Goal: Check status: Check status

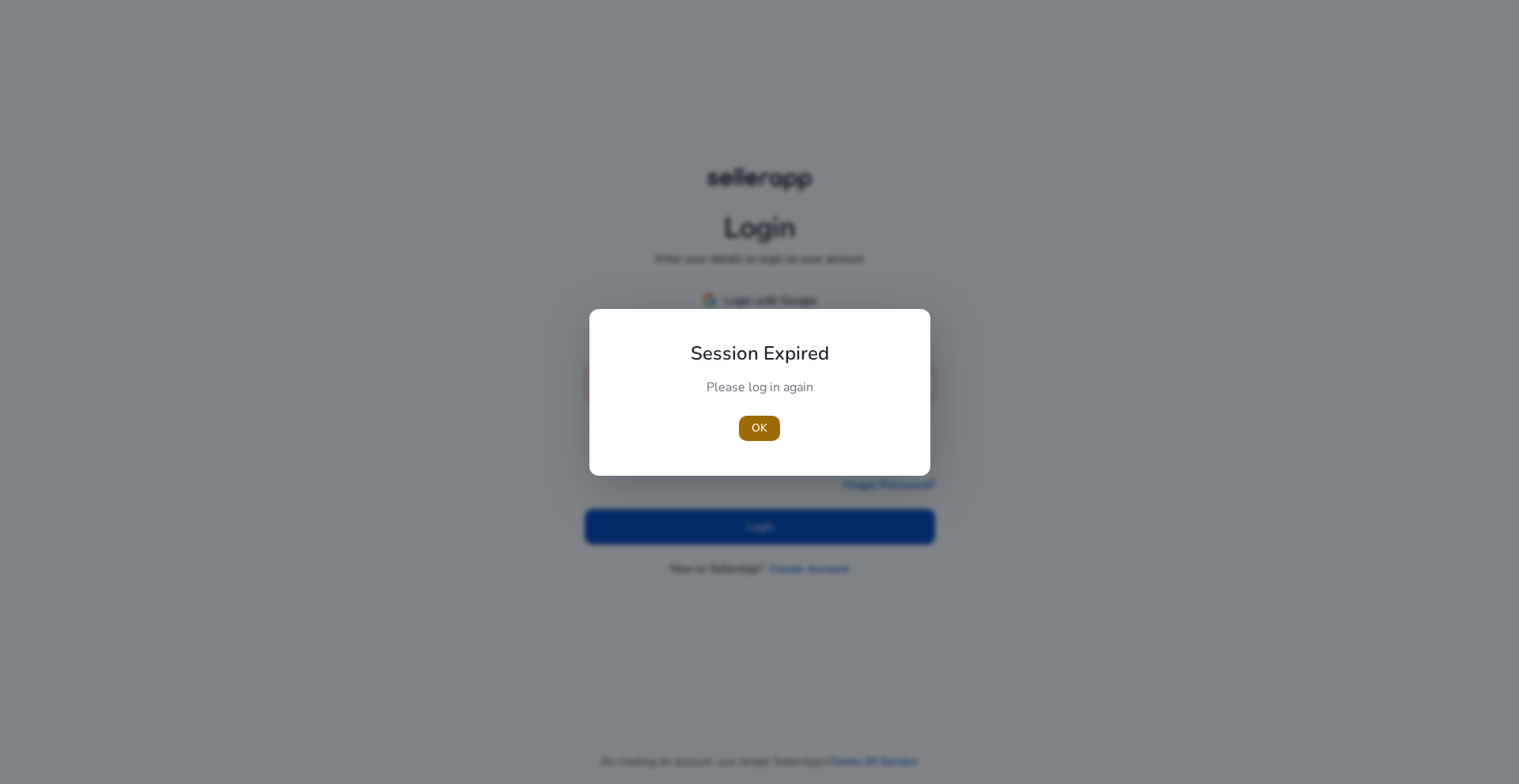
type input "**********"
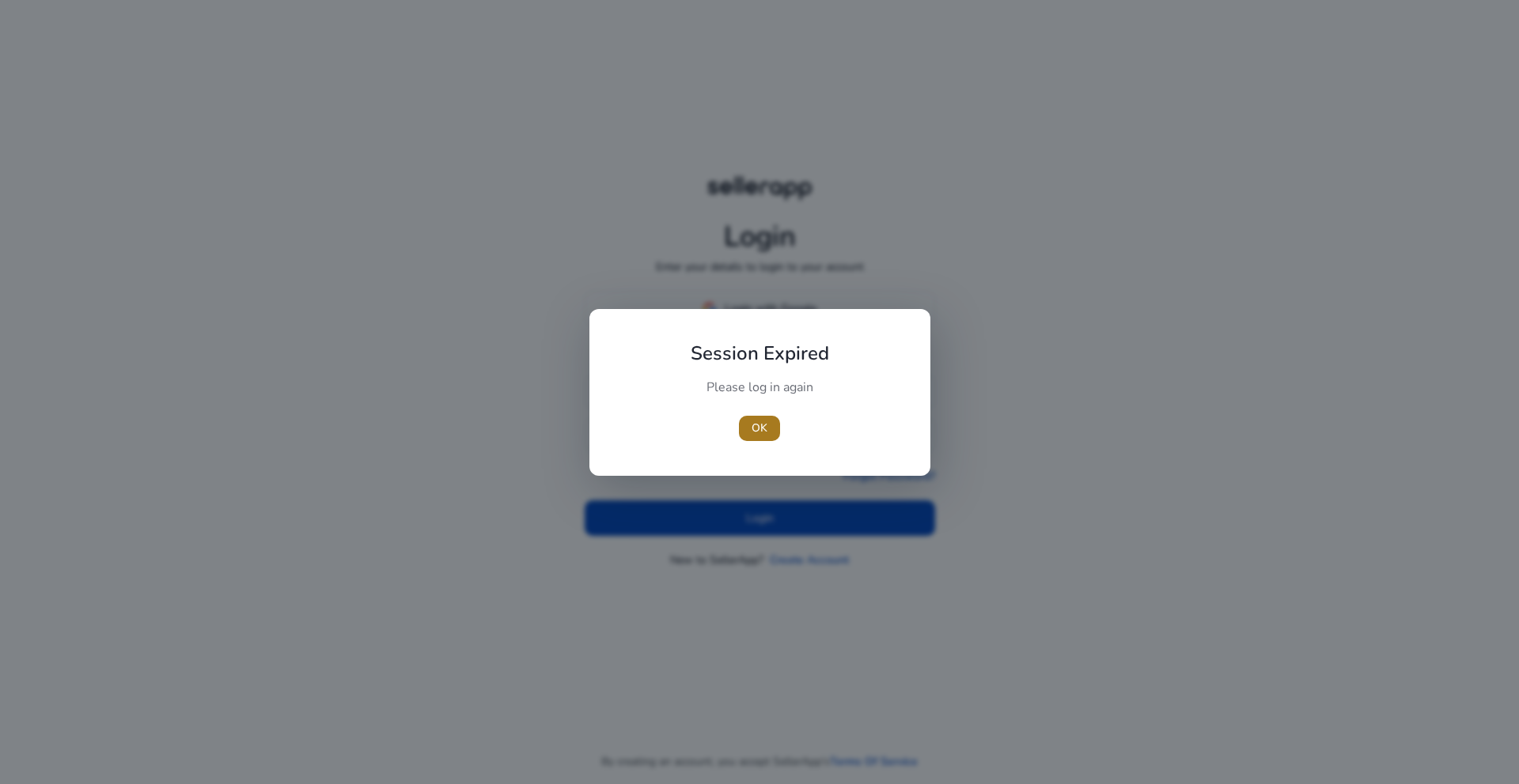
click at [762, 434] on span "OK" at bounding box center [760, 428] width 16 height 17
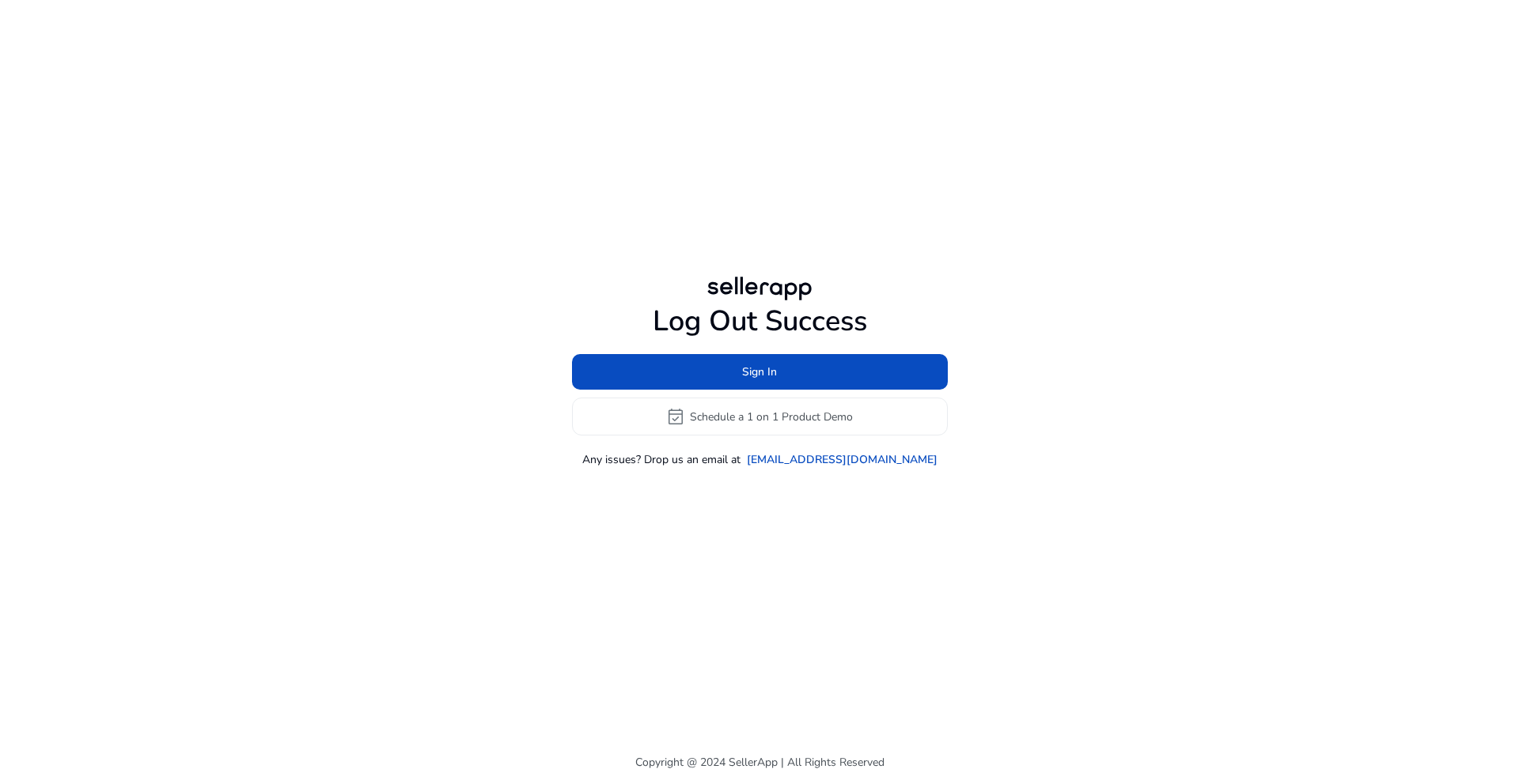
click at [745, 516] on div "Log Out Success Sign In event_available Schedule a 1 on 1 Product Demo Any issu…" at bounding box center [759, 371] width 909 height 741
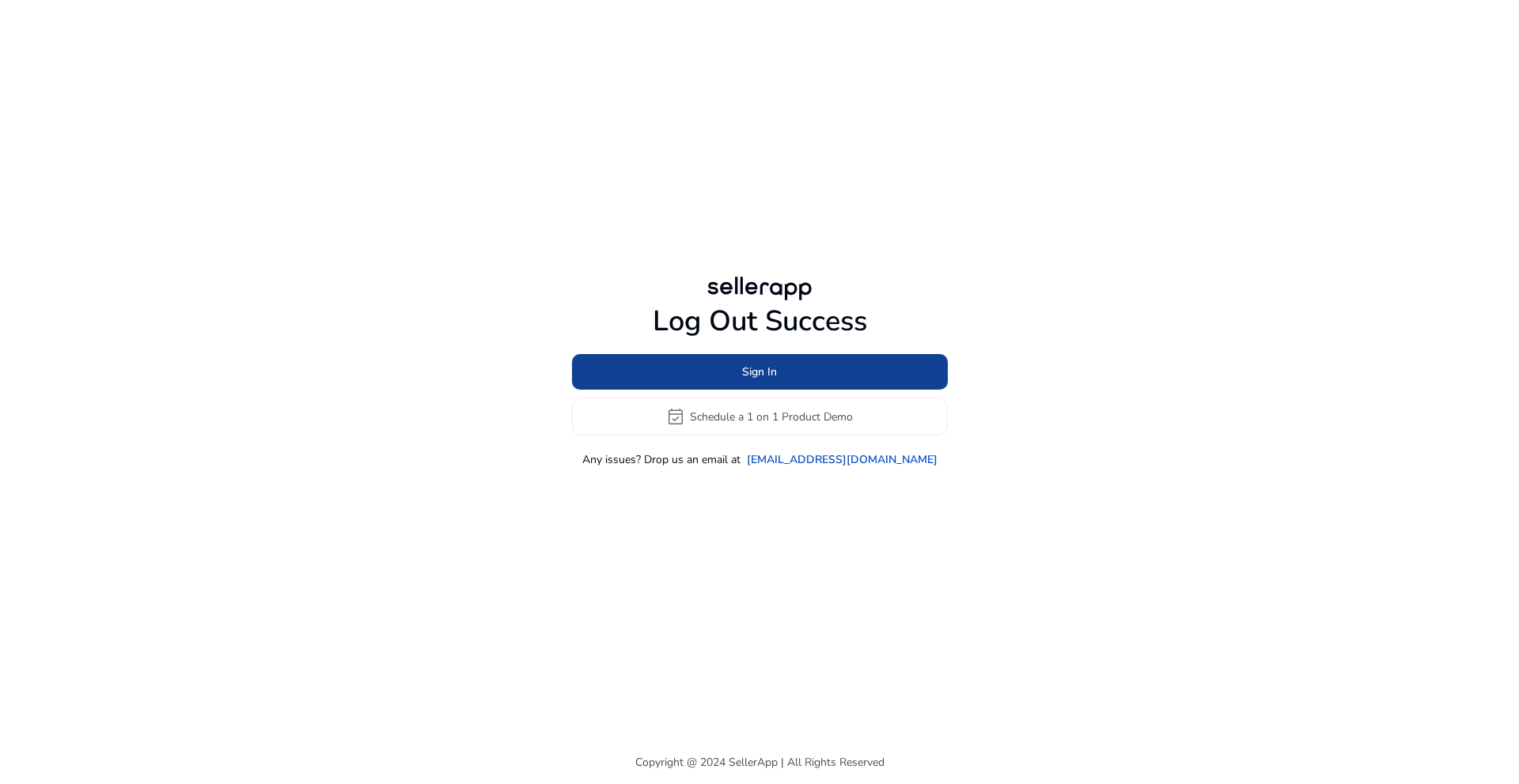
click at [760, 377] on span "Sign In" at bounding box center [759, 372] width 35 height 17
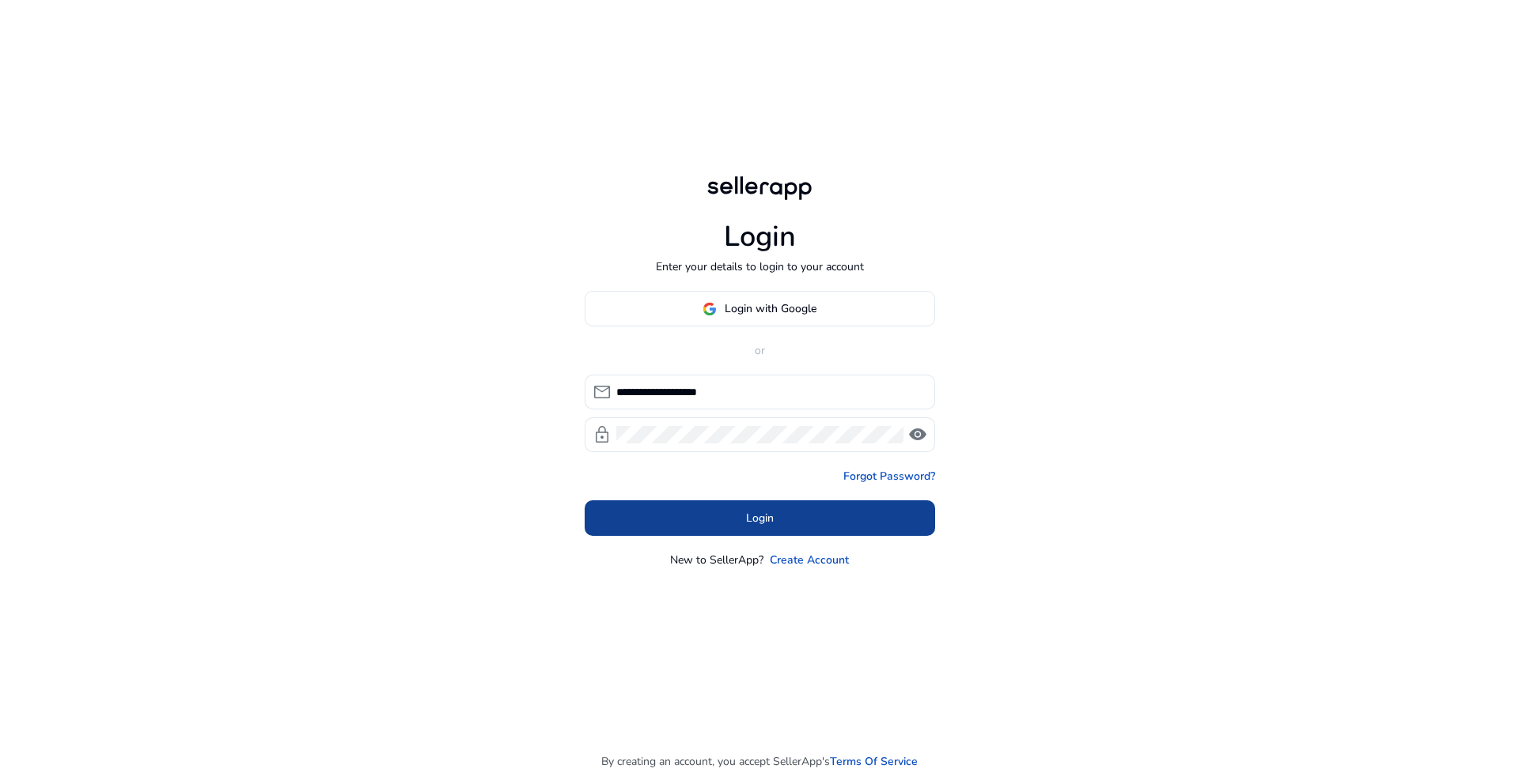
click at [760, 513] on span "Login" at bounding box center [760, 518] width 28 height 17
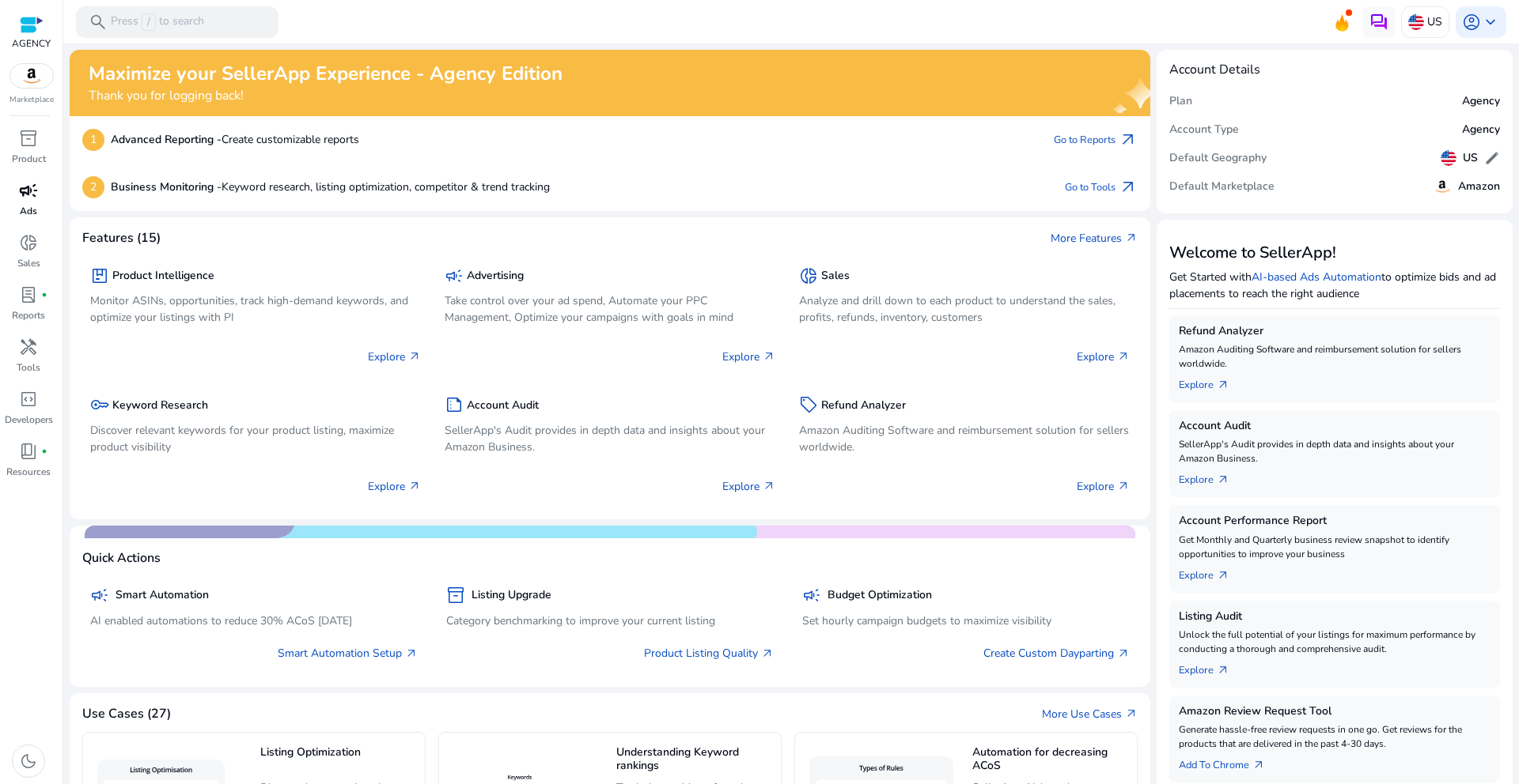
click at [24, 194] on span "campaign" at bounding box center [28, 190] width 19 height 19
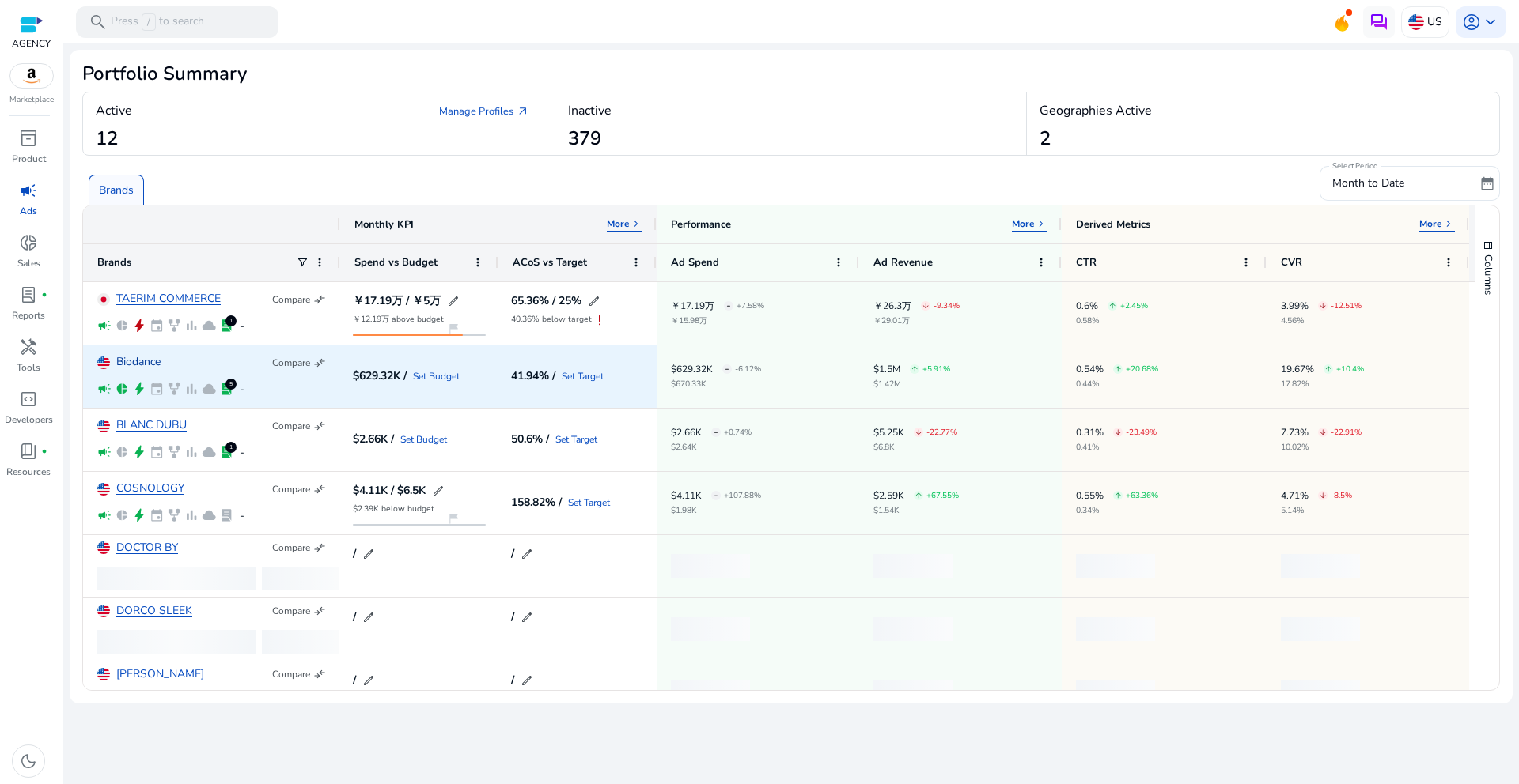
click at [139, 361] on link "Biodance" at bounding box center [138, 363] width 45 height 12
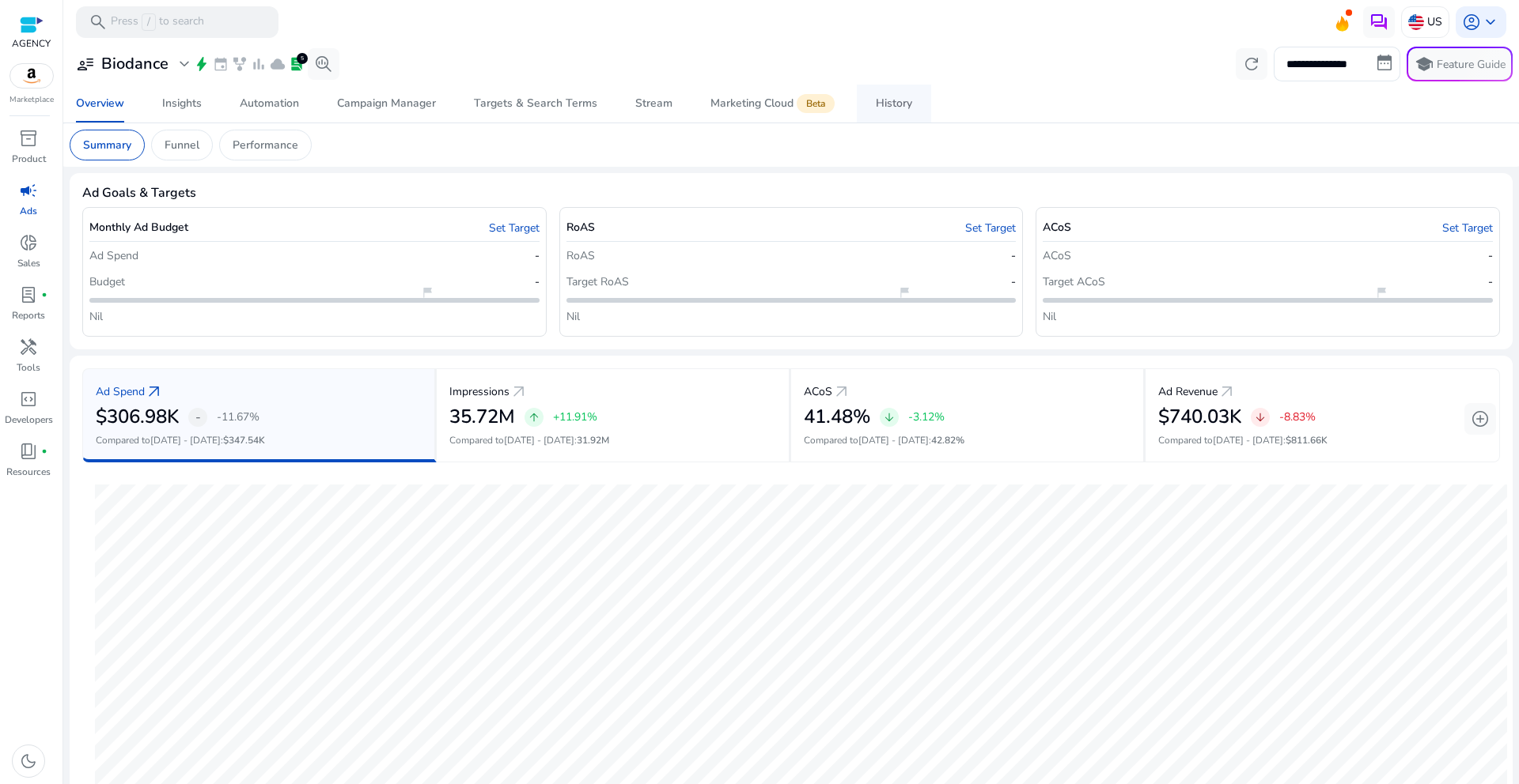
click at [897, 112] on span "History" at bounding box center [893, 103] width 37 height 38
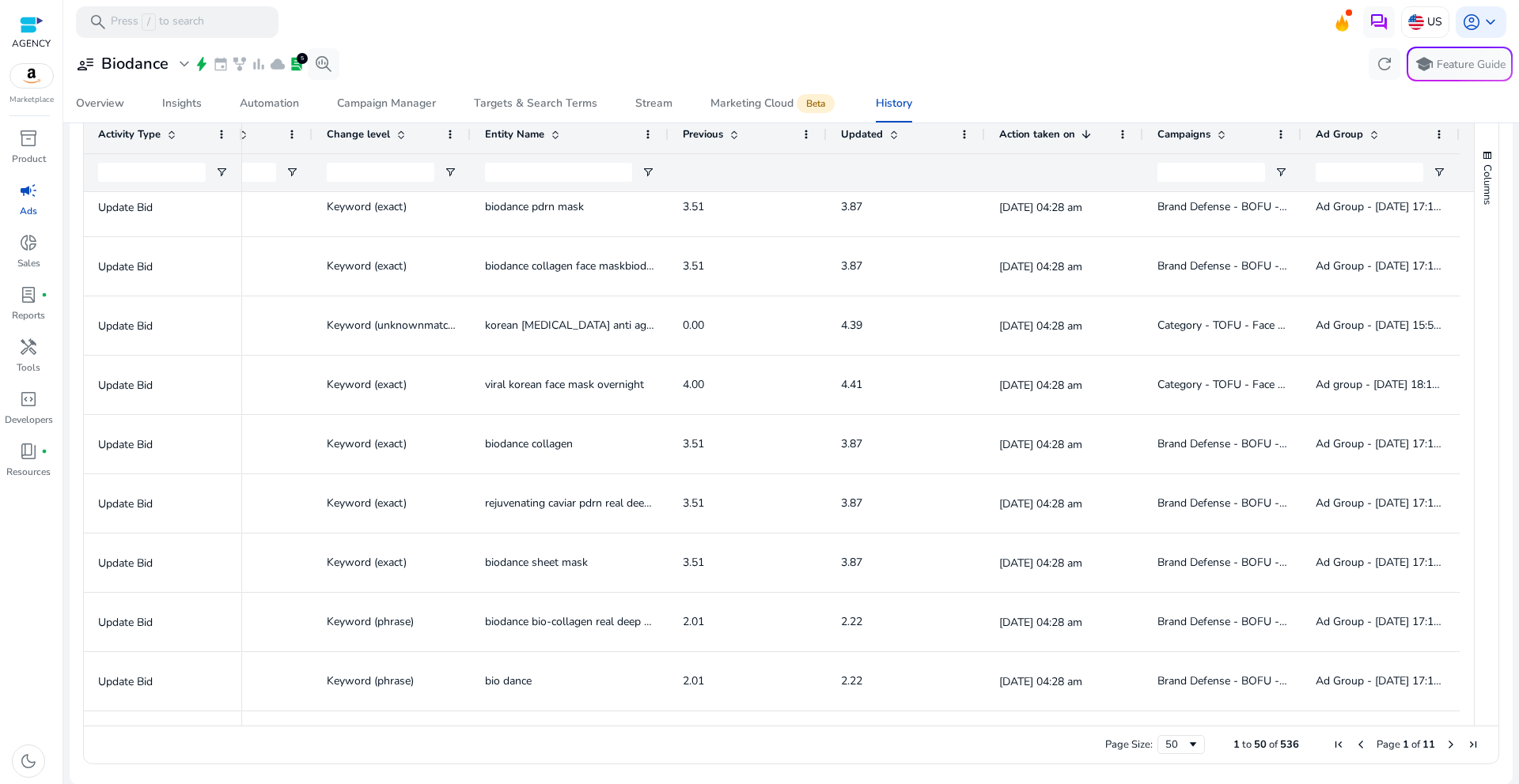
click at [1445, 747] on span "Next Page" at bounding box center [1451, 744] width 13 height 13
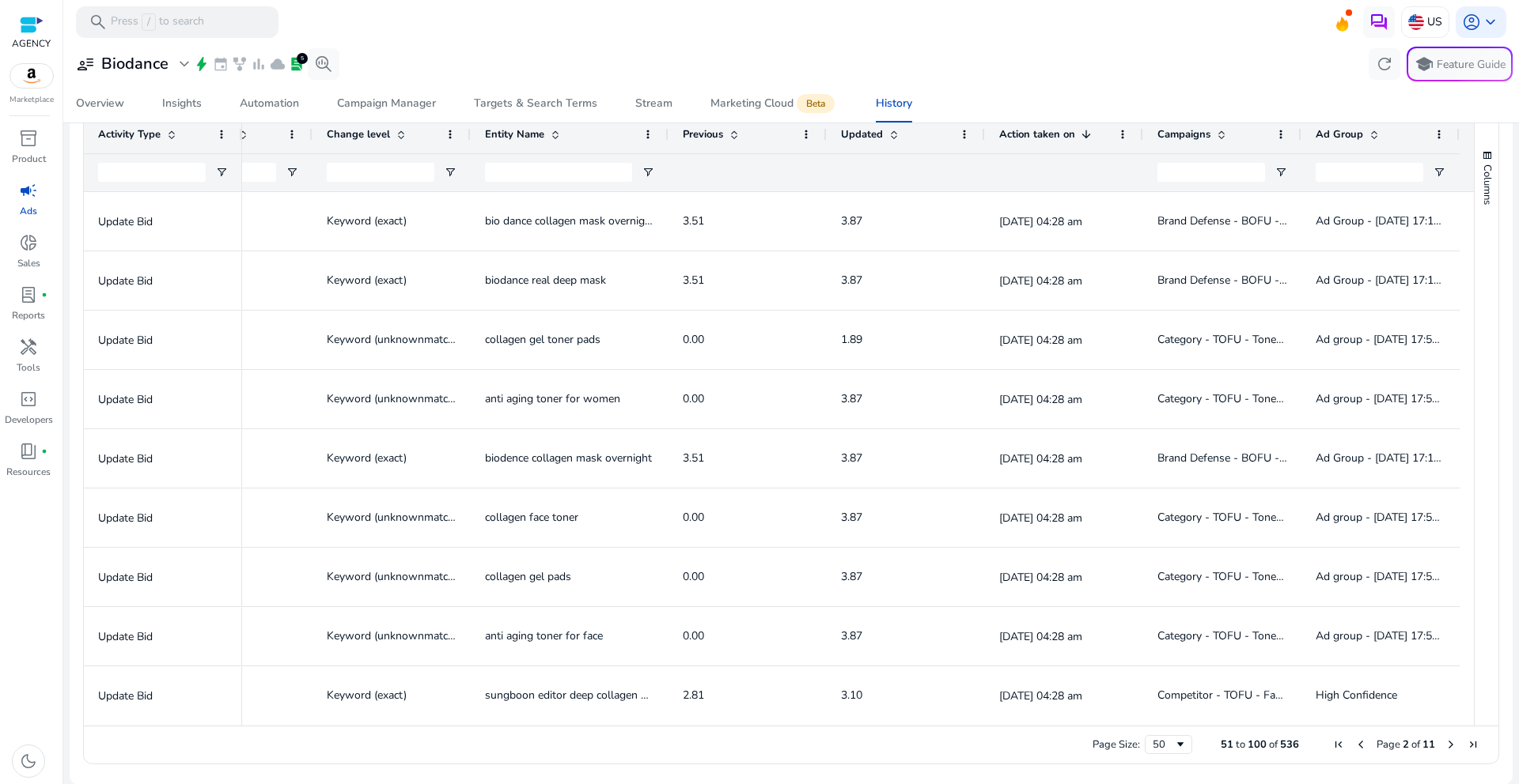
click at [1445, 745] on span "Next Page" at bounding box center [1451, 744] width 13 height 13
click at [379, 99] on div "Campaign Manager" at bounding box center [387, 103] width 99 height 11
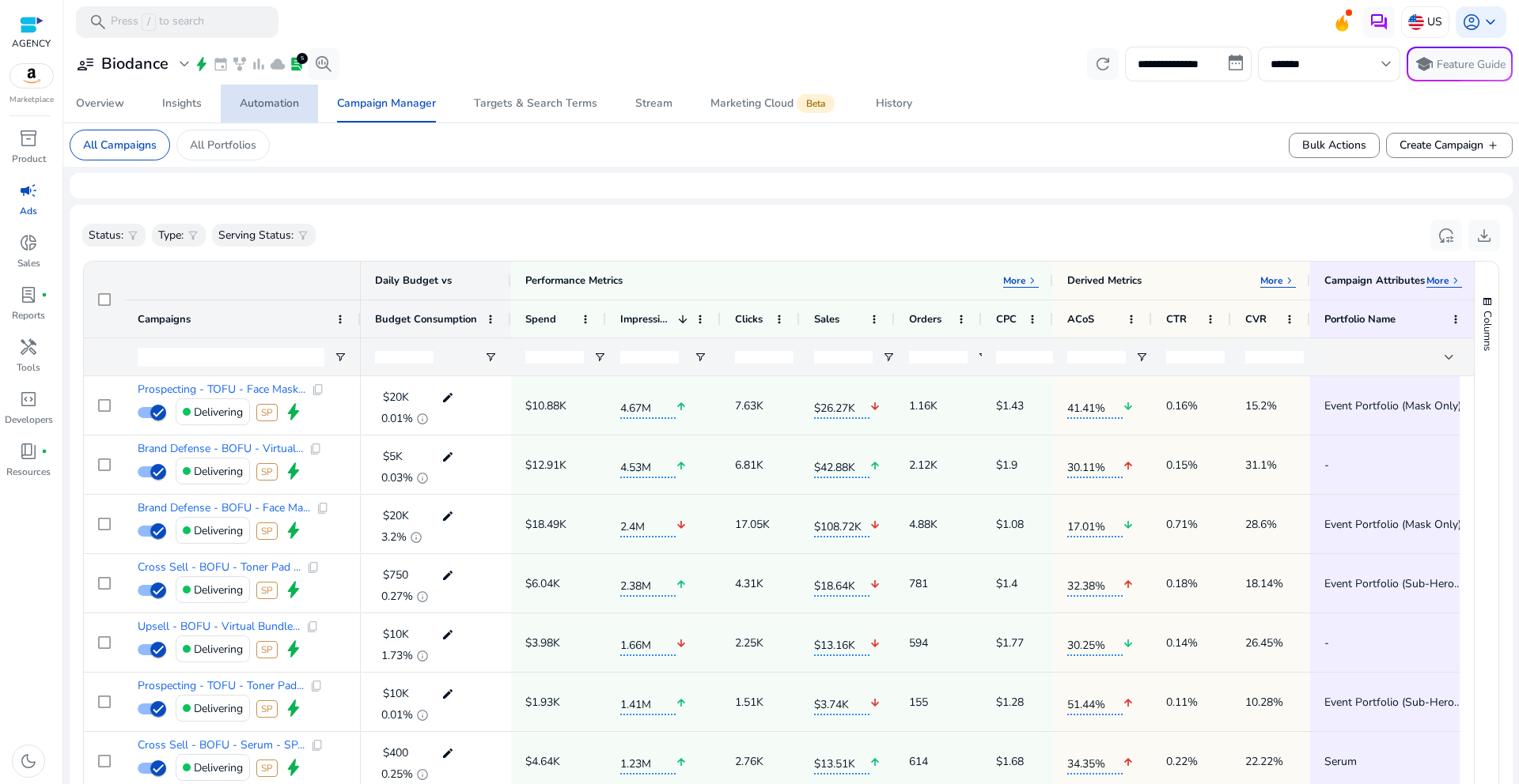
click at [276, 99] on div "Automation" at bounding box center [270, 103] width 59 height 11
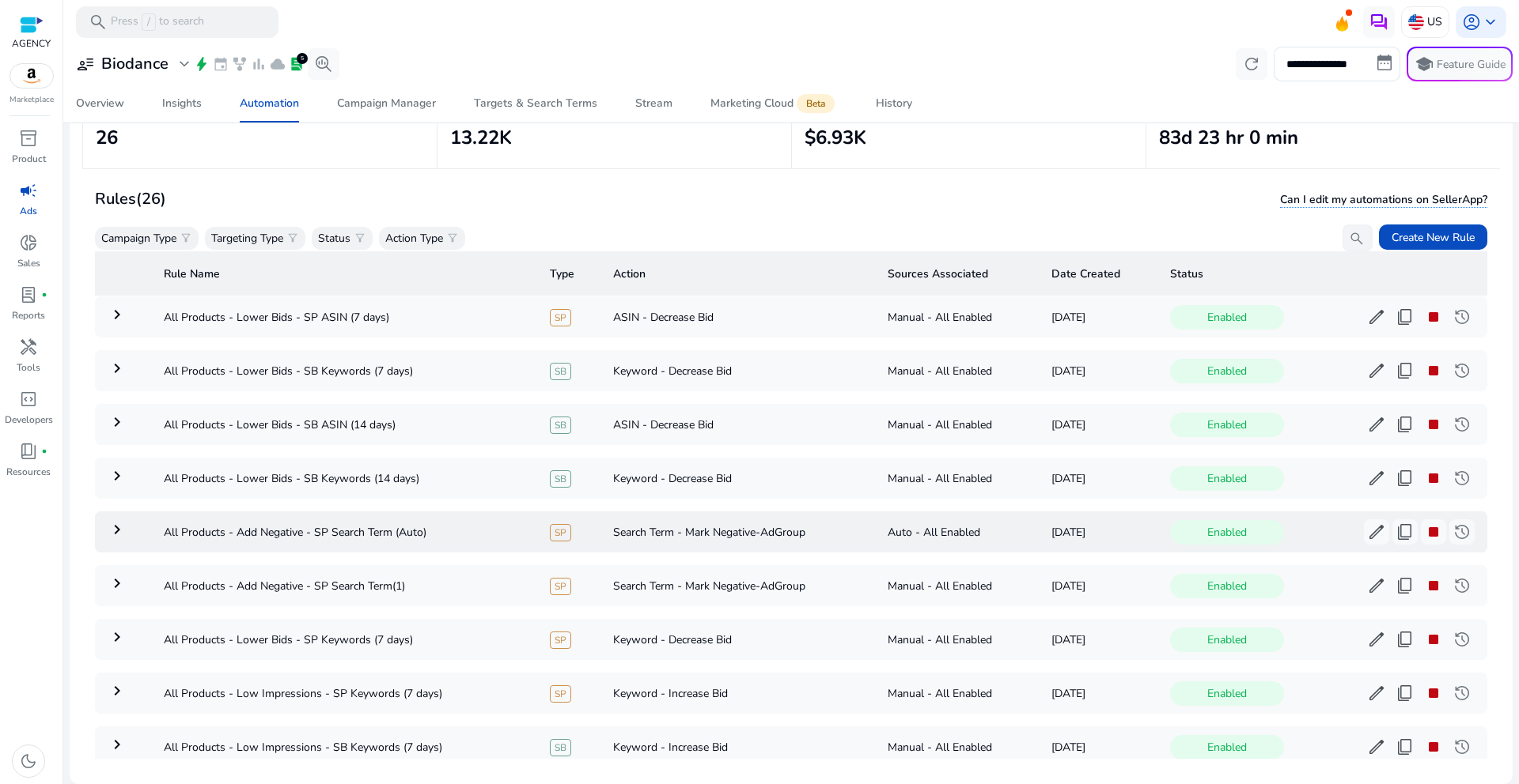
click at [122, 542] on td "keyboard_arrow_right" at bounding box center [123, 531] width 57 height 41
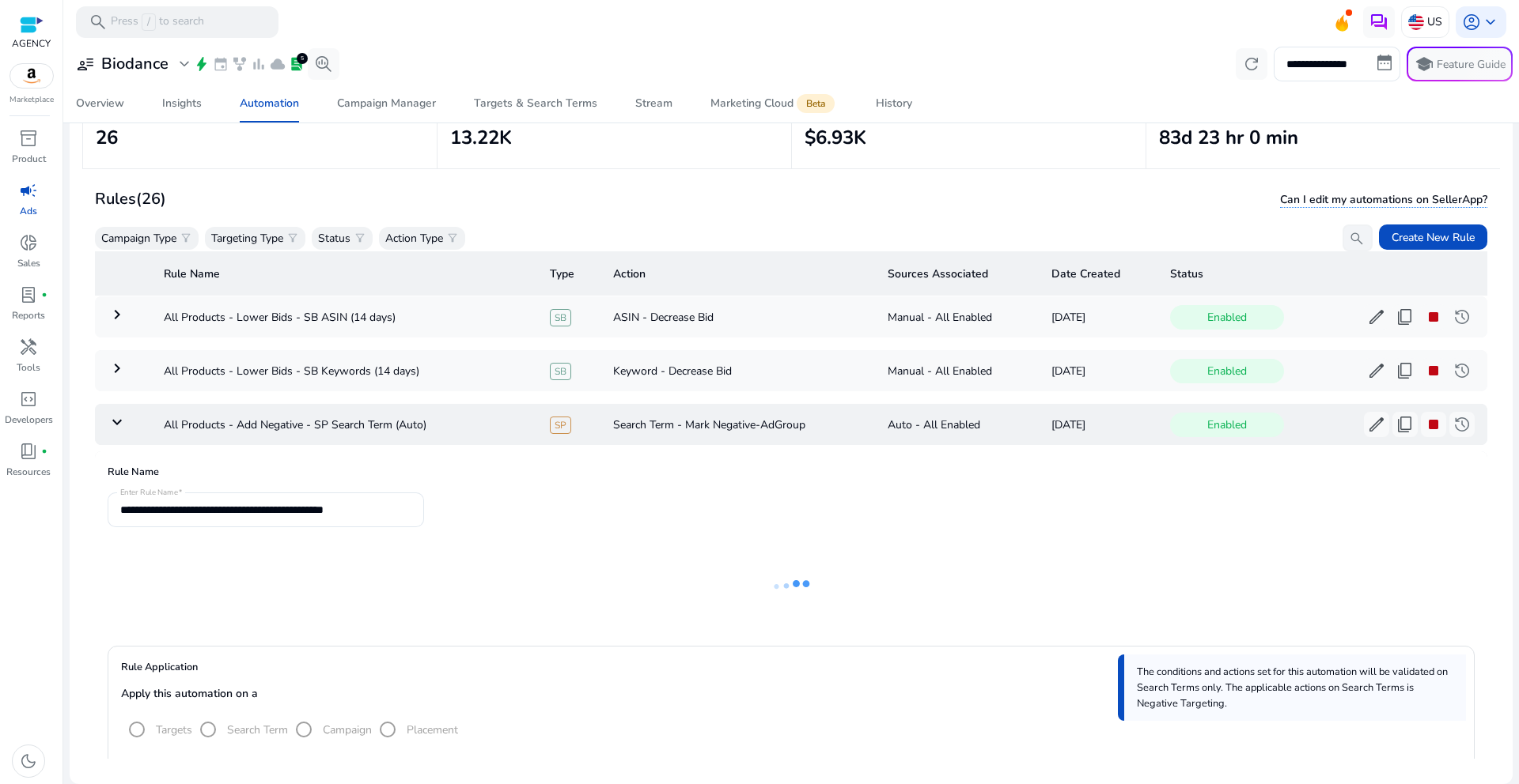
click at [105, 432] on td "keyboard_arrow_down" at bounding box center [123, 424] width 57 height 41
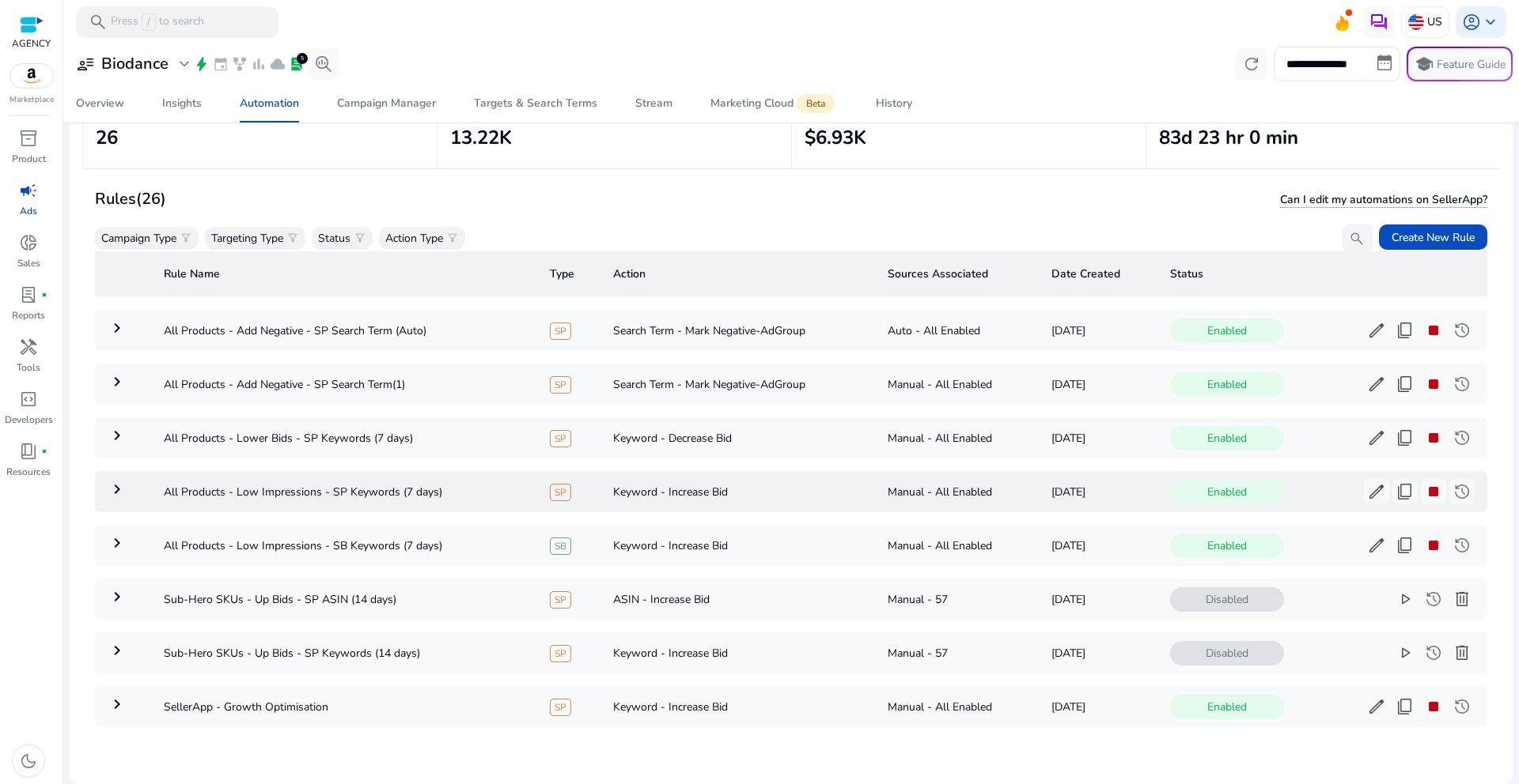
click at [124, 484] on mat-icon "keyboard_arrow_right" at bounding box center [116, 489] width 19 height 19
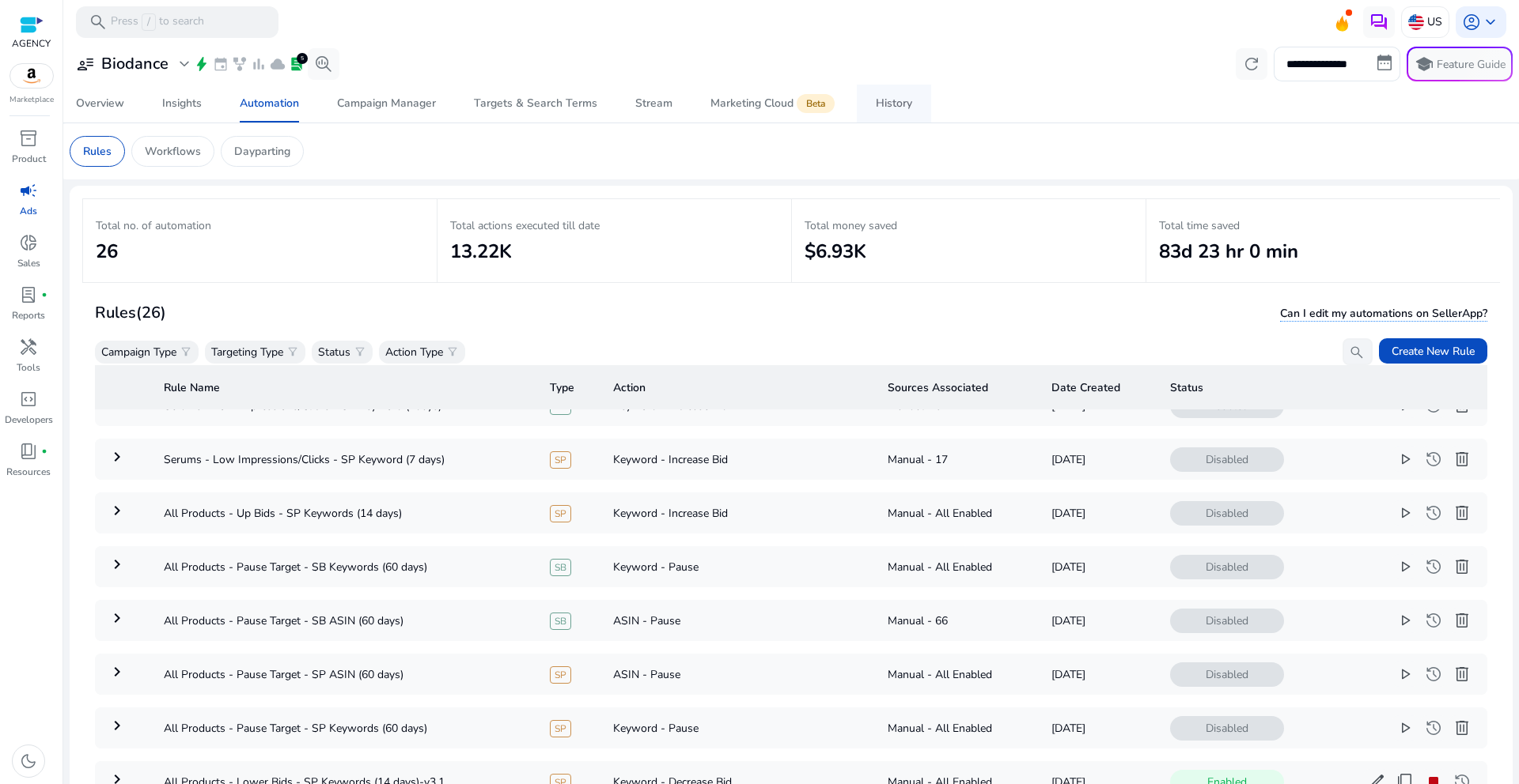
click at [888, 111] on span "History" at bounding box center [893, 103] width 37 height 38
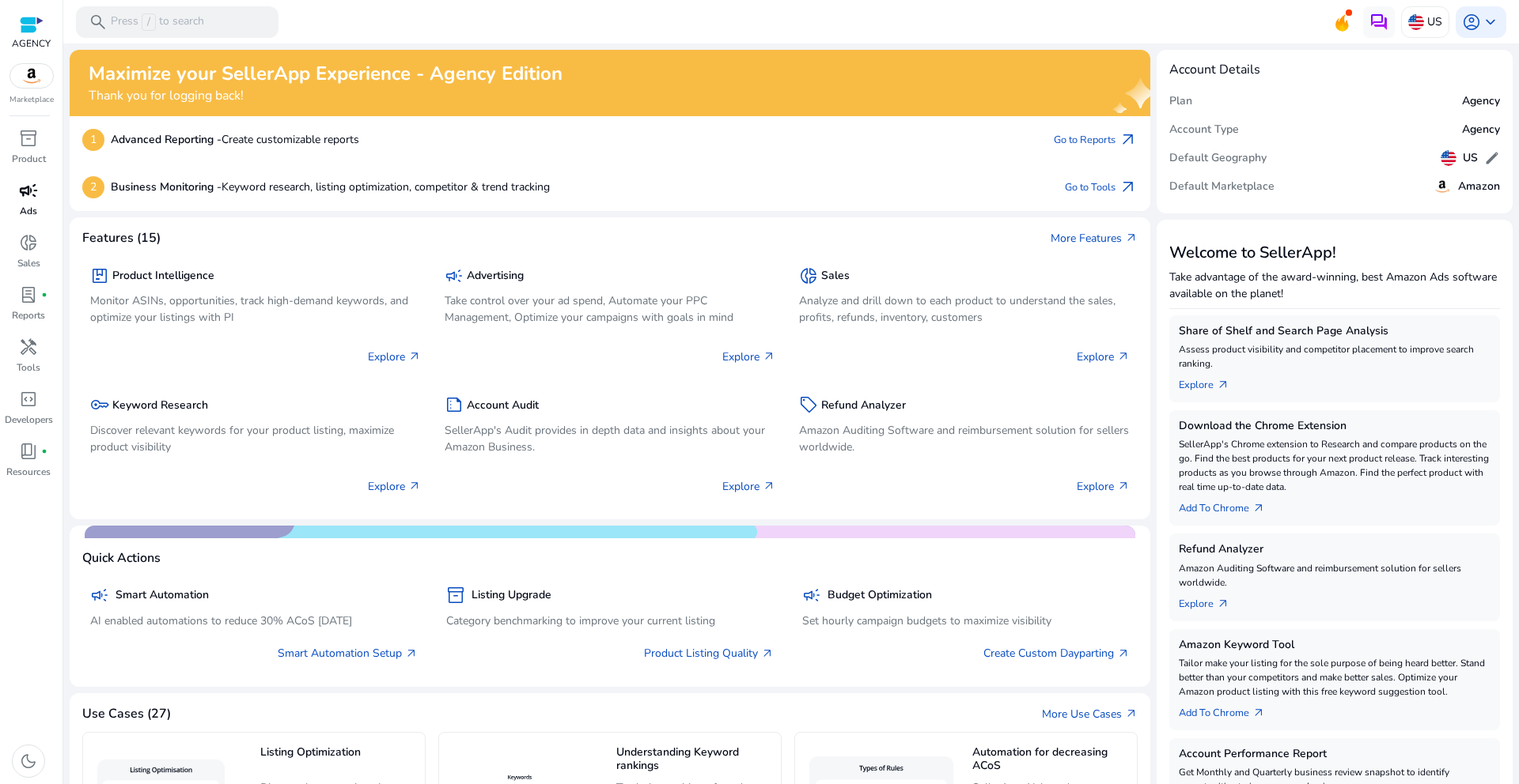
click at [33, 223] on link "campaign Ads" at bounding box center [28, 204] width 57 height 53
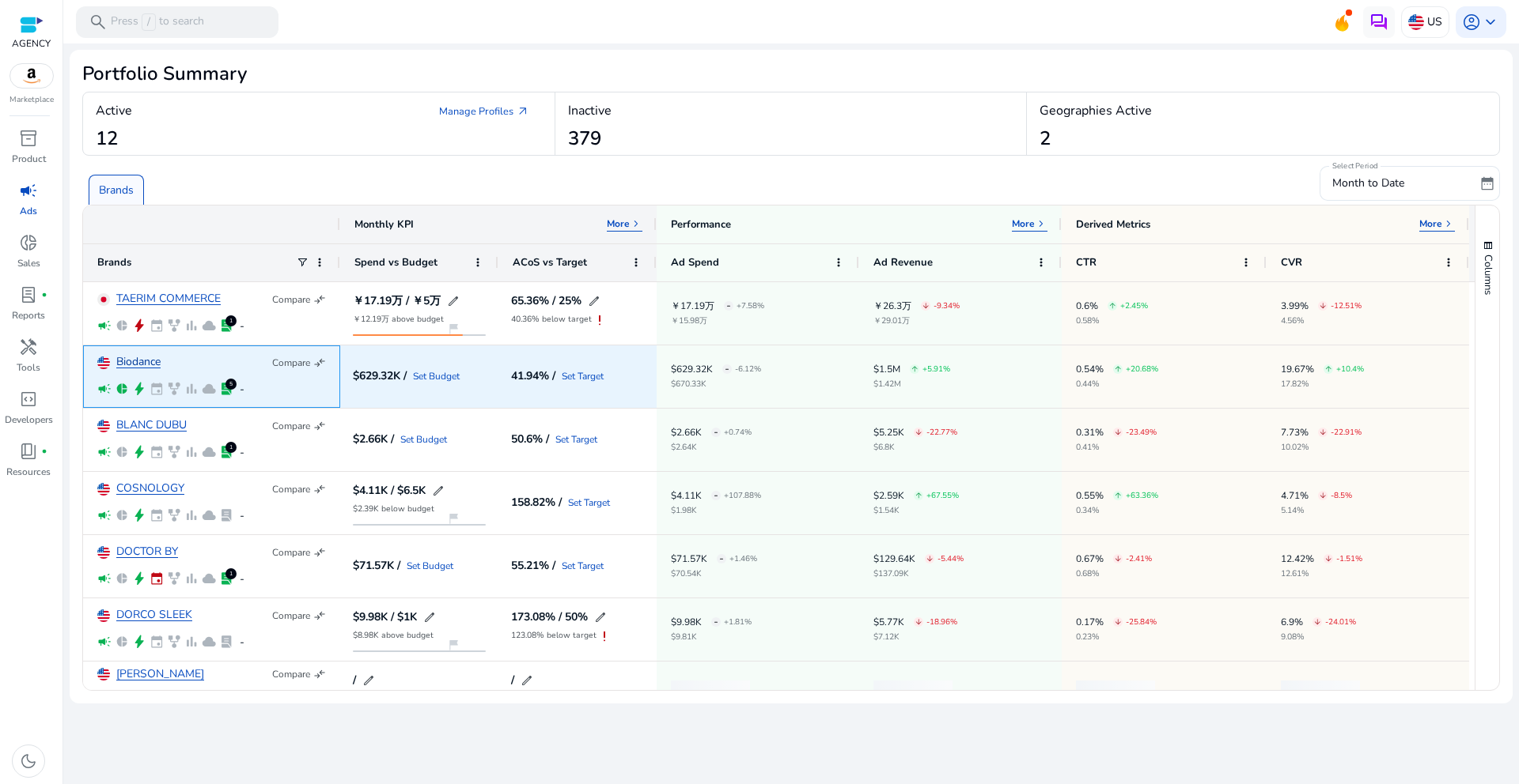
click at [146, 360] on link "Biodance" at bounding box center [138, 363] width 45 height 12
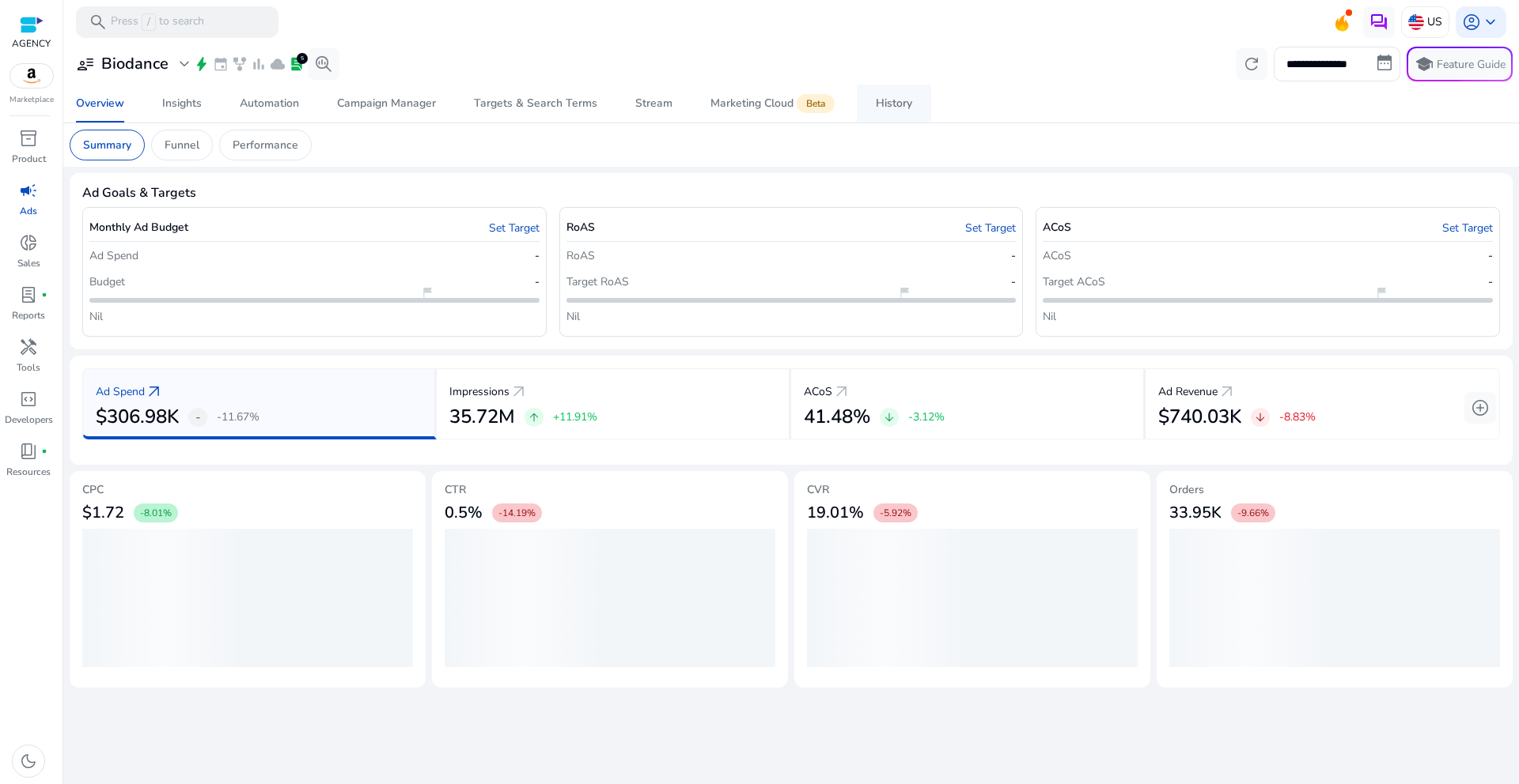
click at [900, 112] on span "History" at bounding box center [893, 103] width 37 height 38
select select "*"
select select "****"
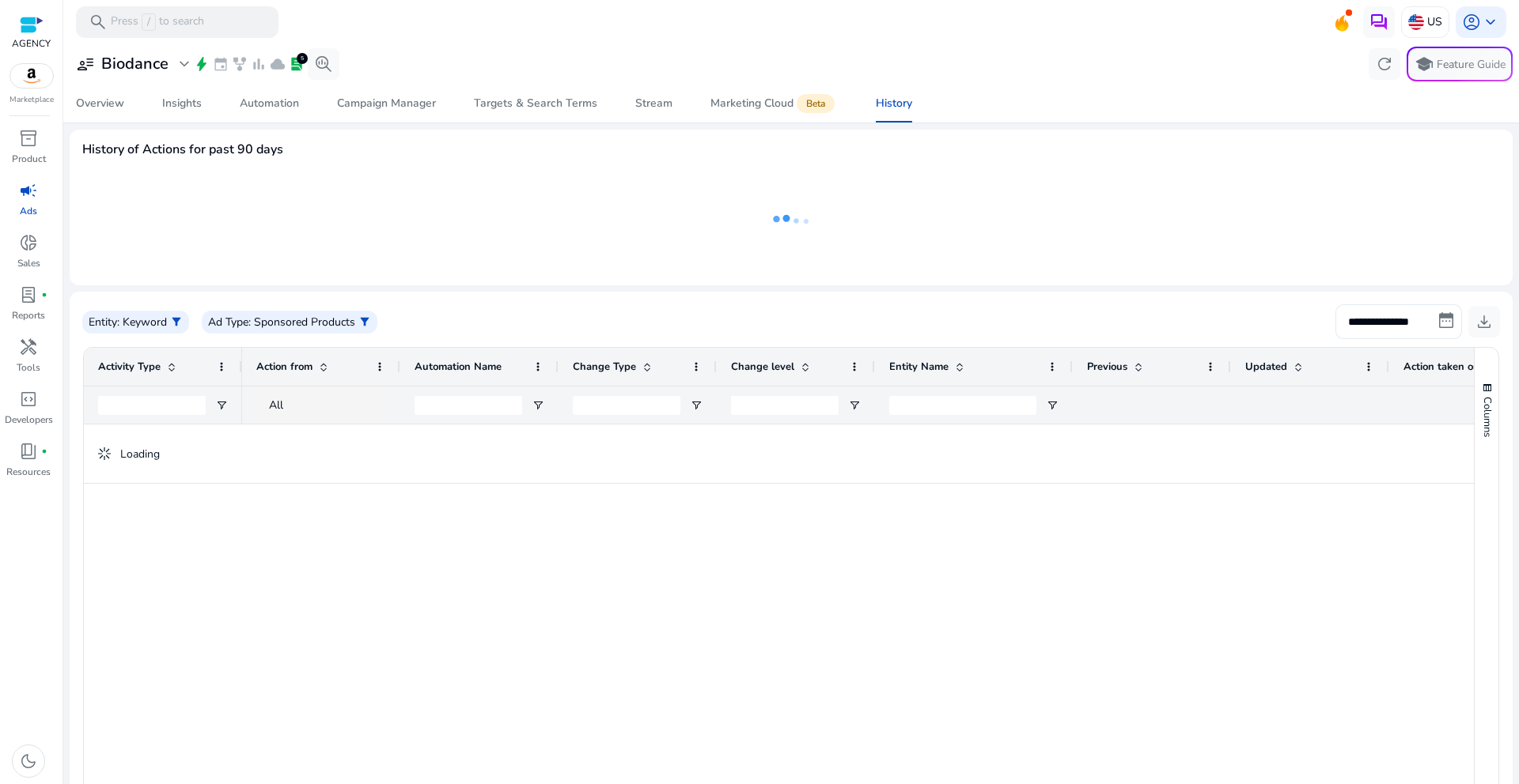
click at [1442, 315] on input "**********" at bounding box center [1399, 321] width 127 height 35
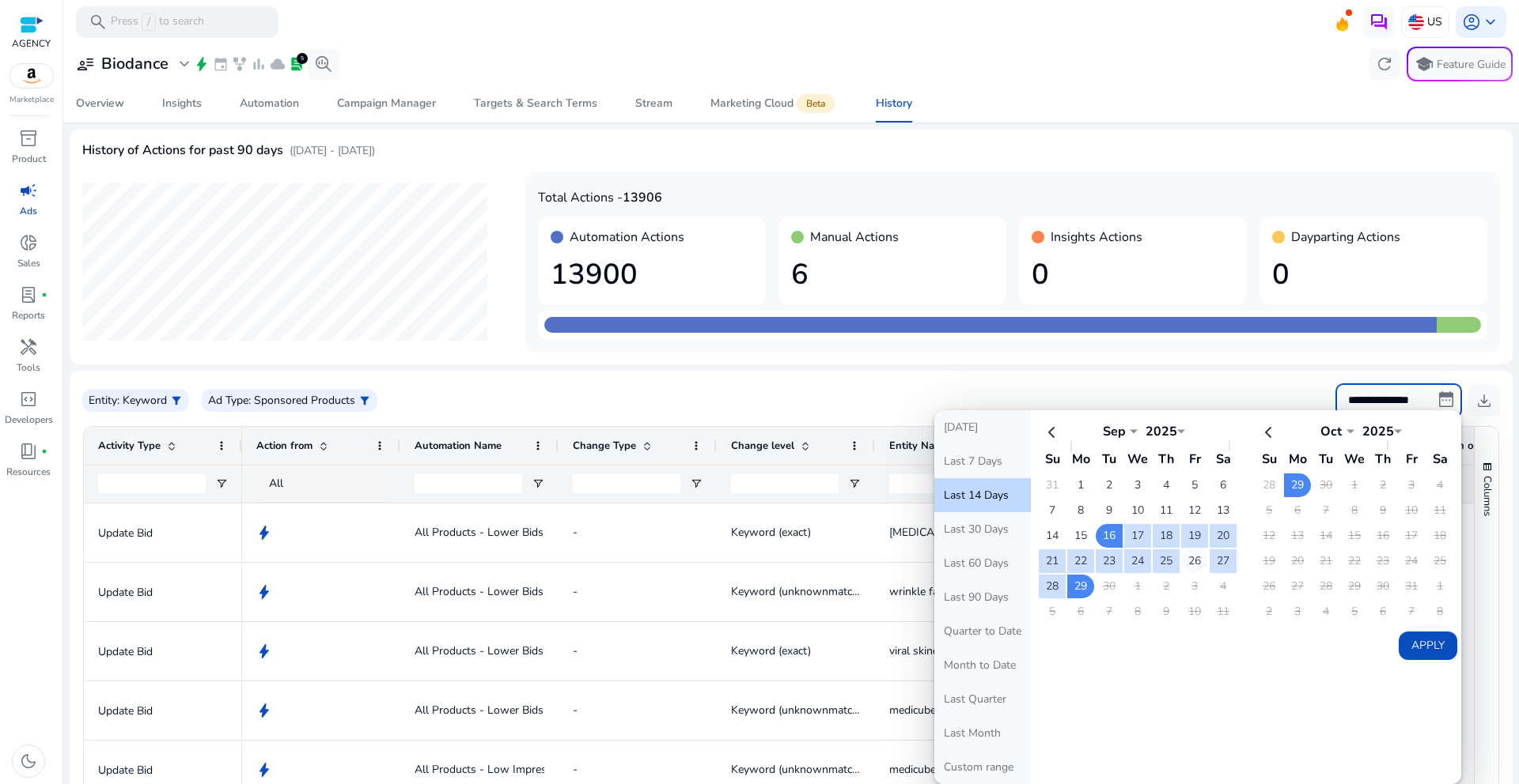
click at [1191, 559] on td "26" at bounding box center [1194, 561] width 27 height 24
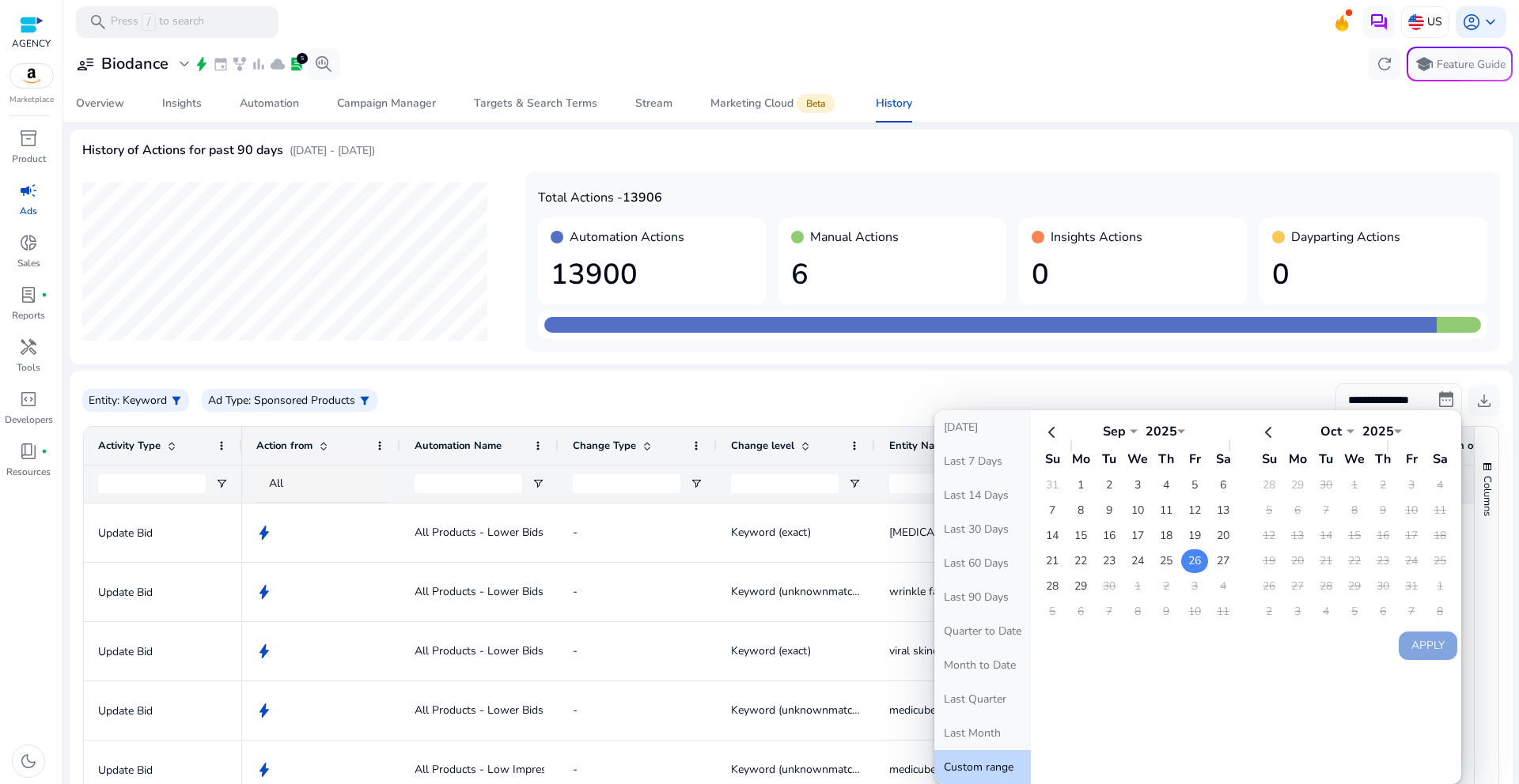
click at [1191, 559] on td "26" at bounding box center [1194, 561] width 27 height 24
click at [1198, 560] on td "26" at bounding box center [1194, 561] width 27 height 24
click at [1057, 588] on td "28" at bounding box center [1051, 587] width 27 height 24
click at [1260, 489] on td "28" at bounding box center [1268, 486] width 27 height 24
click at [1191, 557] on td "26" at bounding box center [1194, 561] width 27 height 24
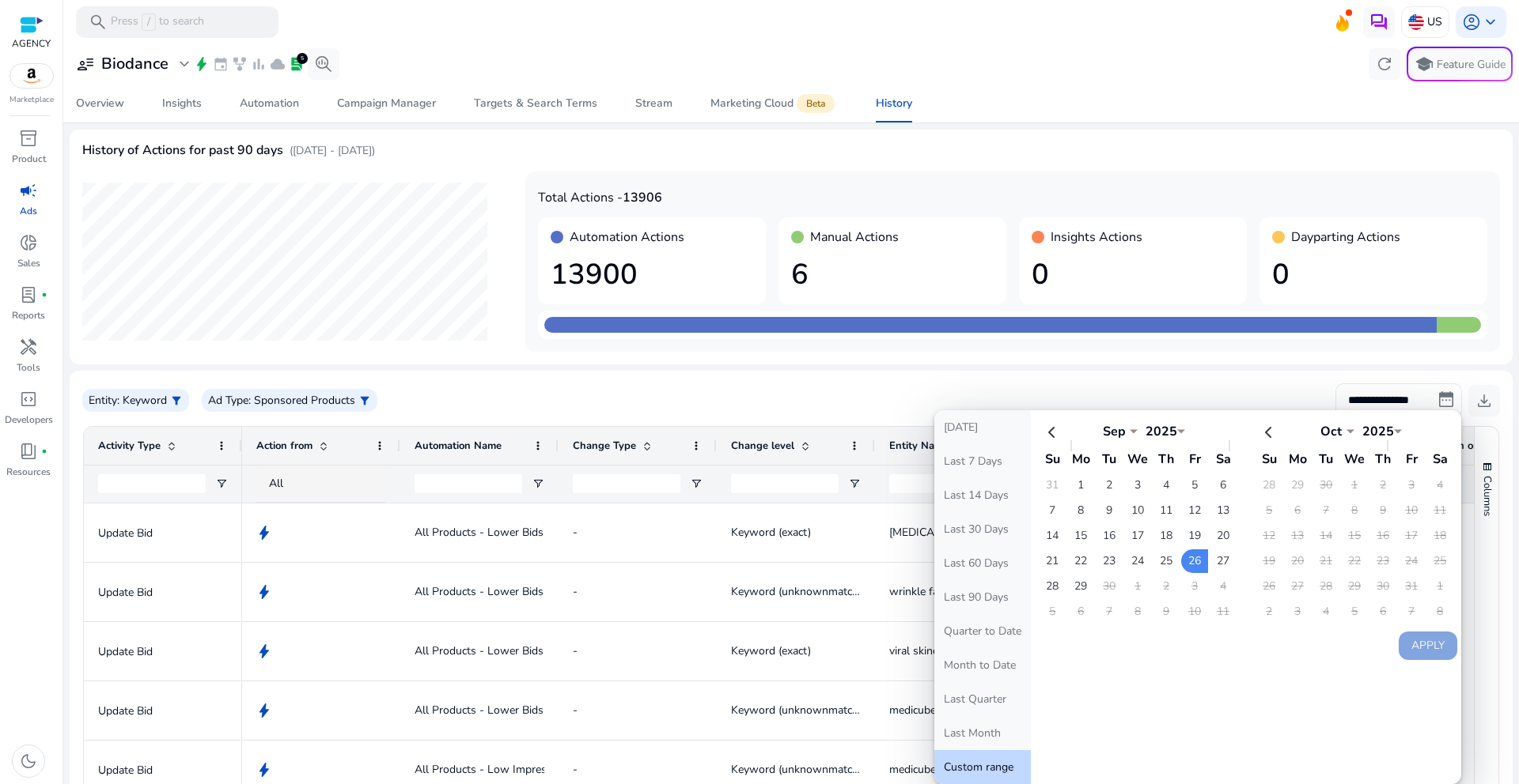
click at [1176, 565] on table "Sep *** *** *** *** *** *** *** *** *** *** *** *** 2025 **** **** **** **** **…" at bounding box center [1137, 520] width 201 height 209
click at [1055, 589] on td "28" at bounding box center [1051, 587] width 27 height 24
click at [1265, 430] on th at bounding box center [1268, 431] width 27 height 26
select select "*"
click at [1419, 647] on button "Apply" at bounding box center [1427, 645] width 58 height 29
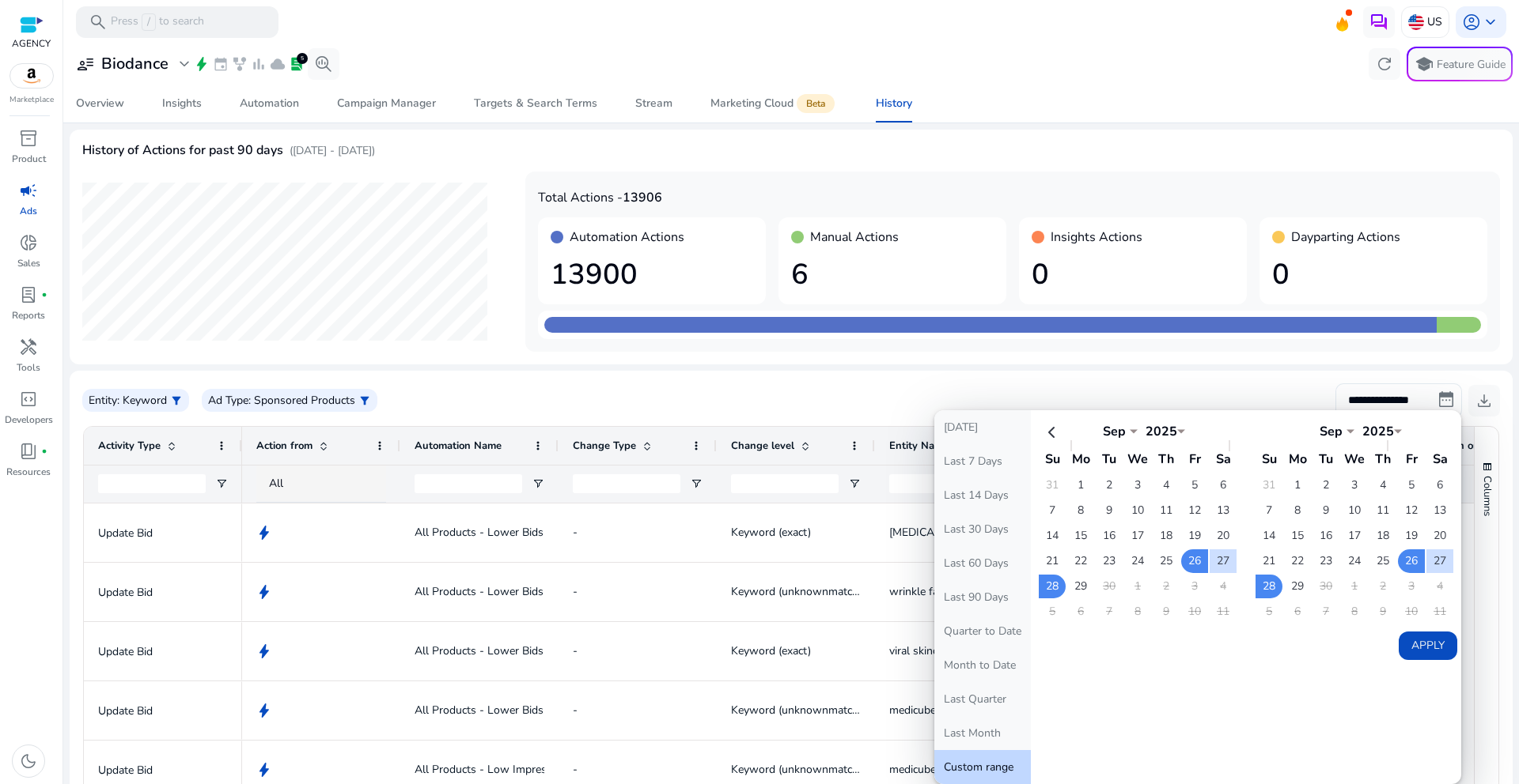
type input "**********"
